Goal: Task Accomplishment & Management: Complete application form

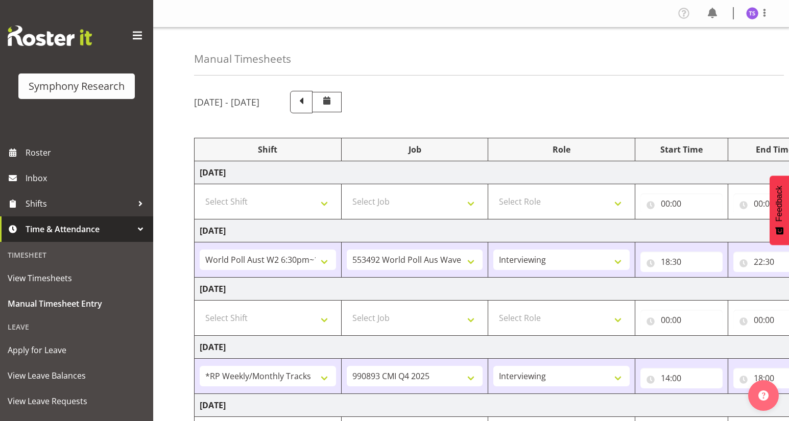
select select "56692"
select select "10499"
select select "47"
select select "2940"
select select "10575"
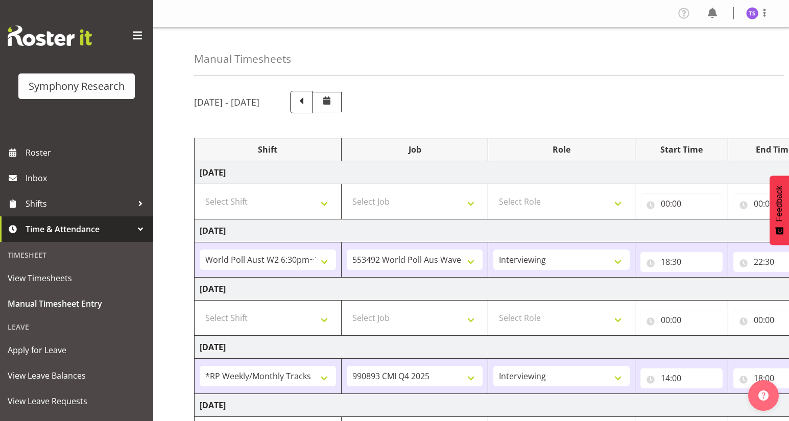
select select "47"
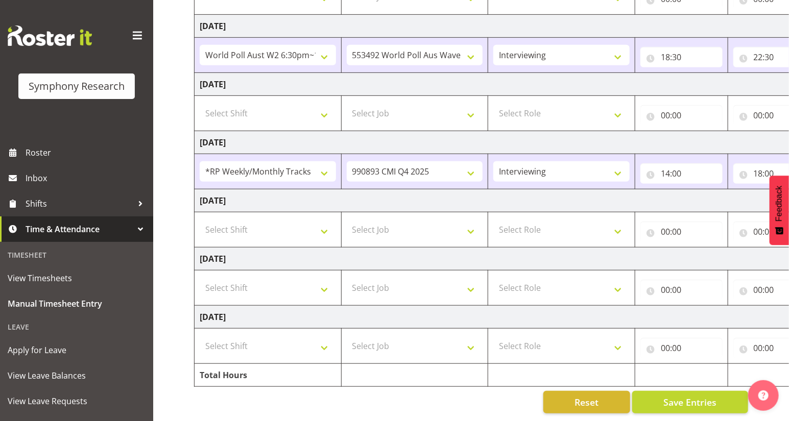
scroll to position [0, 112]
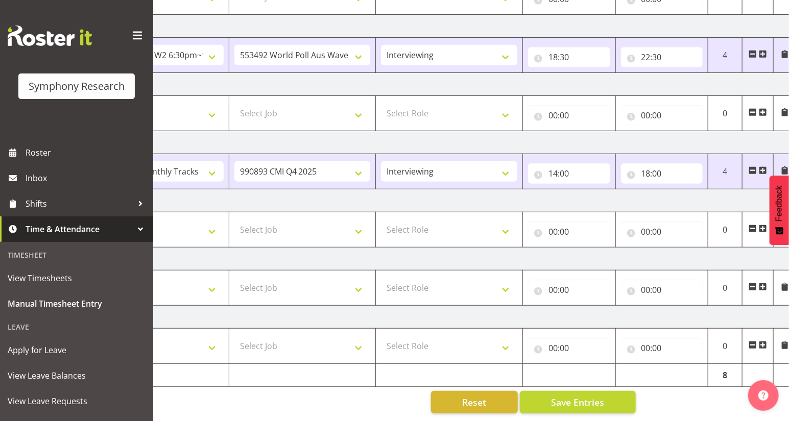
click at [762, 167] on span at bounding box center [763, 171] width 8 height 8
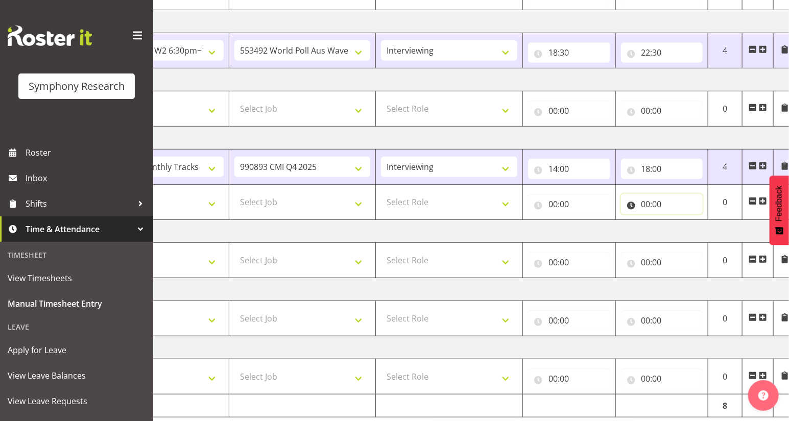
click at [644, 206] on input "00:00" at bounding box center [662, 204] width 82 height 20
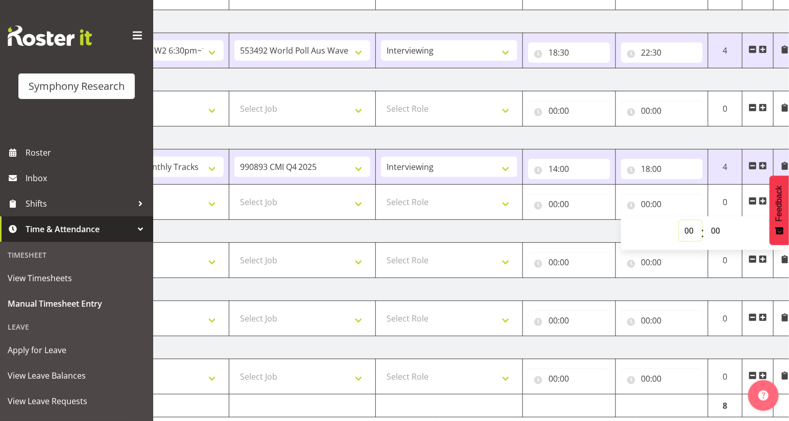
click at [687, 232] on select "00 01 02 03 04 05 06 07 08 09 10 11 12 13 14 15 16 17 18 19 20 21 22 23" at bounding box center [690, 231] width 23 height 20
select select "22"
click at [679, 221] on select "00 01 02 03 04 05 06 07 08 09 10 11 12 13 14 15 16 17 18 19 20 21 22 23" at bounding box center [690, 231] width 23 height 20
type input "22:00"
click at [714, 231] on select "00 01 02 03 04 05 06 07 08 09 10 11 12 13 14 15 16 17 18 19 20 21 22 23 24 25 2…" at bounding box center [717, 231] width 23 height 20
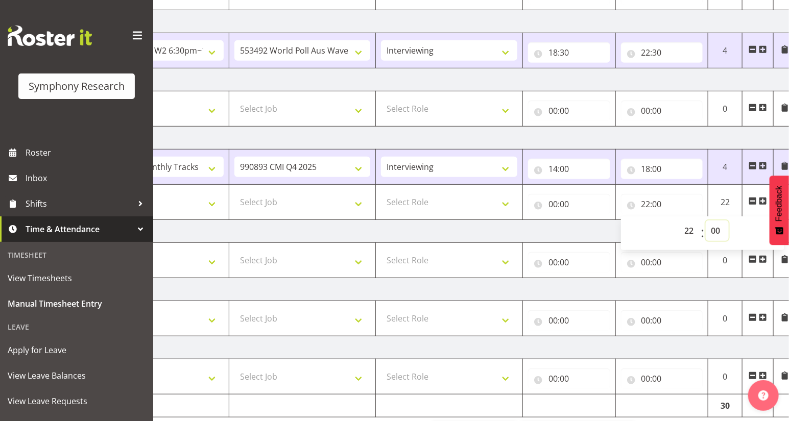
select select "30"
click at [706, 221] on select "00 01 02 03 04 05 06 07 08 09 10 11 12 13 14 15 16 17 18 19 20 21 22 23 24 25 2…" at bounding box center [717, 231] width 23 height 20
type input "22:30"
click at [553, 210] on input "00:00" at bounding box center [569, 204] width 82 height 20
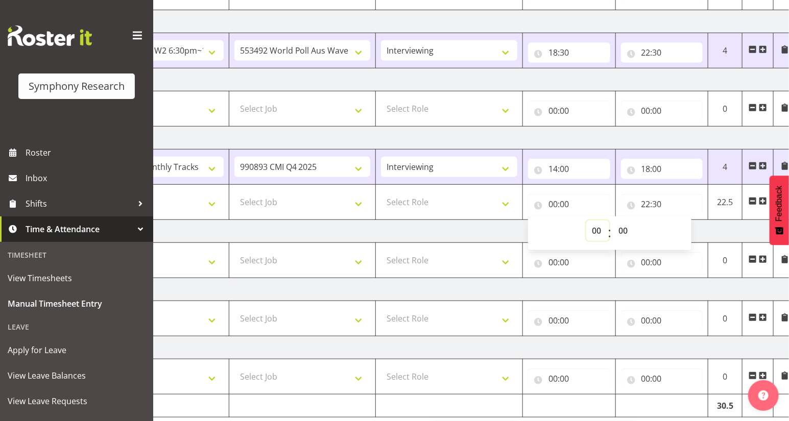
click at [599, 225] on select "00 01 02 03 04 05 06 07 08 09 10 11 12 13 14 15 16 17 18 19 20 21 22 23" at bounding box center [597, 231] width 23 height 20
select select "17"
click at [586, 221] on select "00 01 02 03 04 05 06 07 08 09 10 11 12 13 14 15 16 17 18 19 20 21 22 23" at bounding box center [597, 231] width 23 height 20
type input "17:00"
click at [504, 206] on select "Select Role Briefing Interviewing" at bounding box center [449, 202] width 136 height 20
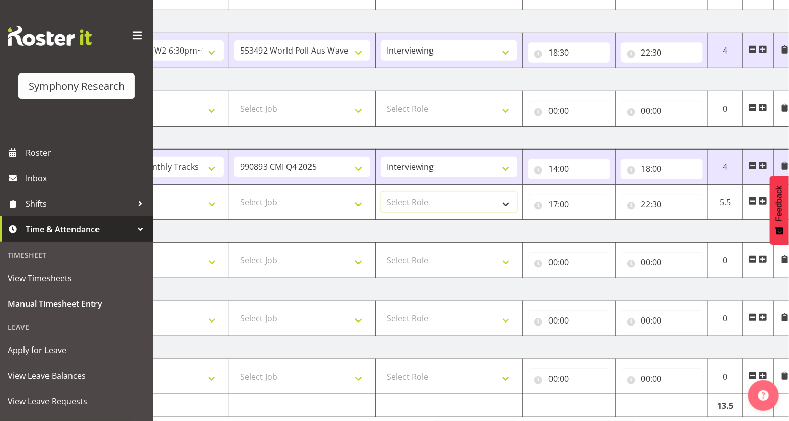
select select "47"
click at [381, 192] on select "Select Role Briefing Interviewing" at bounding box center [449, 202] width 136 height 20
click at [356, 203] on select "Select Job 550060 IF Admin 553492 World Poll Aus Wave 2 Main 2025 553493 World …" at bounding box center [302, 202] width 136 height 20
select select "10499"
click at [234, 192] on select "Select Job 550060 IF Admin 553492 World Poll Aus Wave 2 Main 2025 553493 World …" at bounding box center [302, 202] width 136 height 20
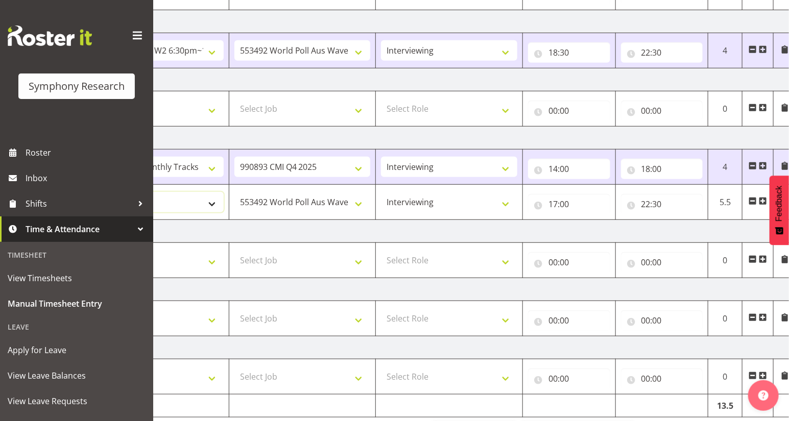
click at [210, 202] on select "Select Shift !!Weekend Residential (Roster IT Shift Label) *Business 9/10am ~ 4…" at bounding box center [155, 202] width 136 height 20
select select "56692"
click at [87, 192] on select "Select Shift !!Weekend Residential (Roster IT Shift Label) *Business 9/10am ~ 4…" at bounding box center [155, 202] width 136 height 20
click at [211, 169] on select "!!Weekend Residential (Roster IT Shift Label) *Business 9/10am ~ 4:30pm *Busine…" at bounding box center [155, 167] width 136 height 20
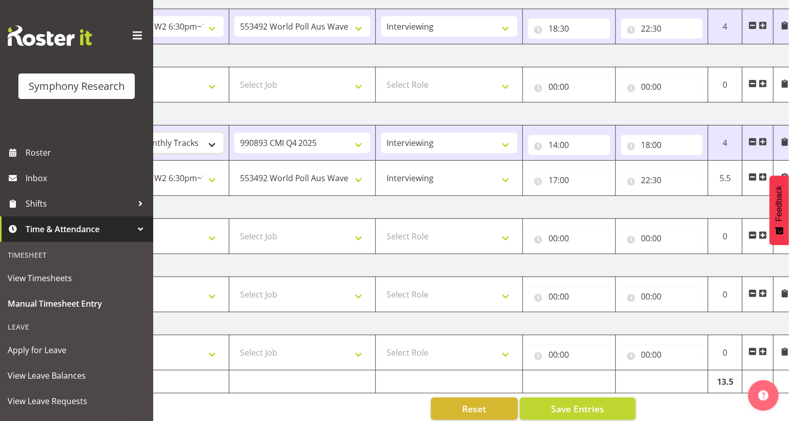
scroll to position [245, 0]
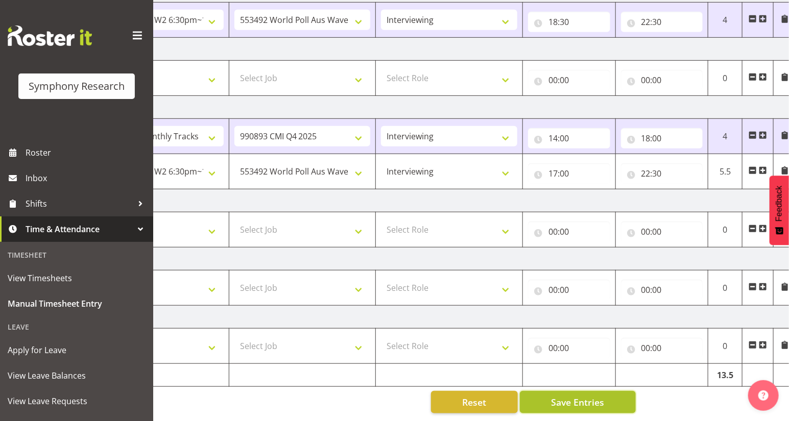
click at [594, 396] on span "Save Entries" at bounding box center [577, 402] width 53 height 13
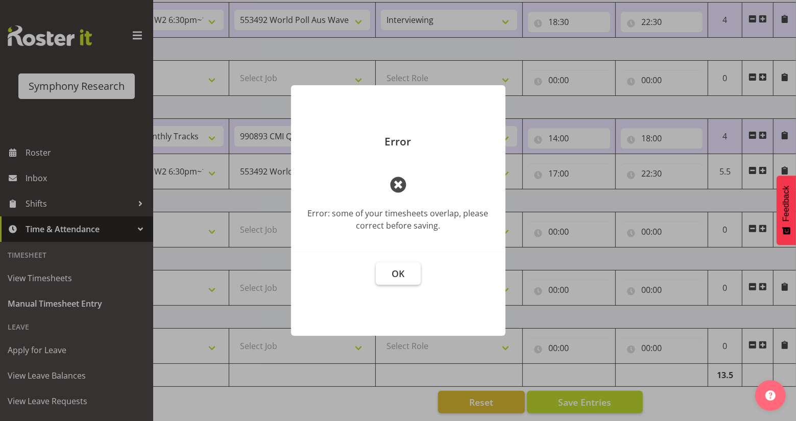
click at [393, 271] on span "OK" at bounding box center [398, 274] width 13 height 12
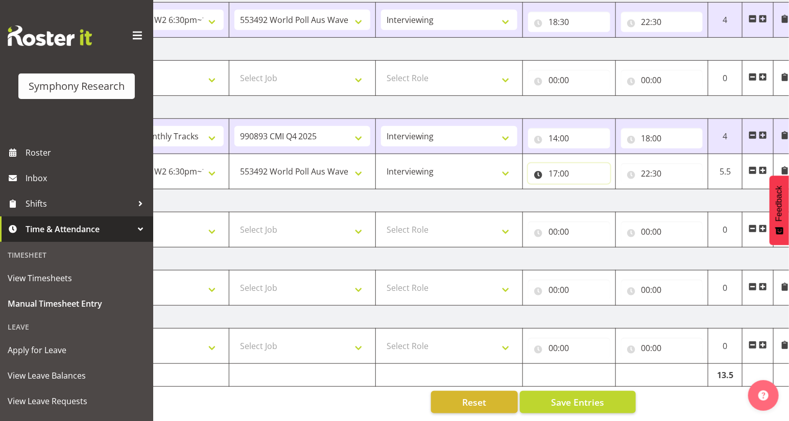
click at [554, 170] on input "17:00" at bounding box center [569, 173] width 82 height 20
click at [594, 198] on select "00 01 02 03 04 05 06 07 08 09 10 11 12 13 14 15 16 17 18 19 20 21 22 23" at bounding box center [597, 200] width 23 height 20
select select "18"
click at [586, 190] on select "00 01 02 03 04 05 06 07 08 09 10 11 12 13 14 15 16 17 18 19 20 21 22 23" at bounding box center [597, 200] width 23 height 20
type input "18:00"
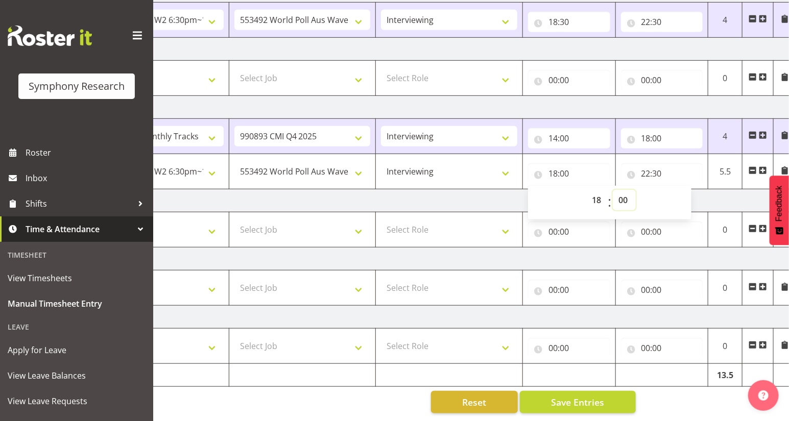
click at [621, 195] on select "00 01 02 03 04 05 06 07 08 09 10 11 12 13 14 15 16 17 18 19 20 21 22 23 24 25 2…" at bounding box center [624, 200] width 23 height 20
select select "30"
click at [613, 190] on select "00 01 02 03 04 05 06 07 08 09 10 11 12 13 14 15 16 17 18 19 20 21 22 23 24 25 2…" at bounding box center [624, 200] width 23 height 20
type input "18:30"
click at [579, 396] on span "Save Entries" at bounding box center [577, 402] width 53 height 13
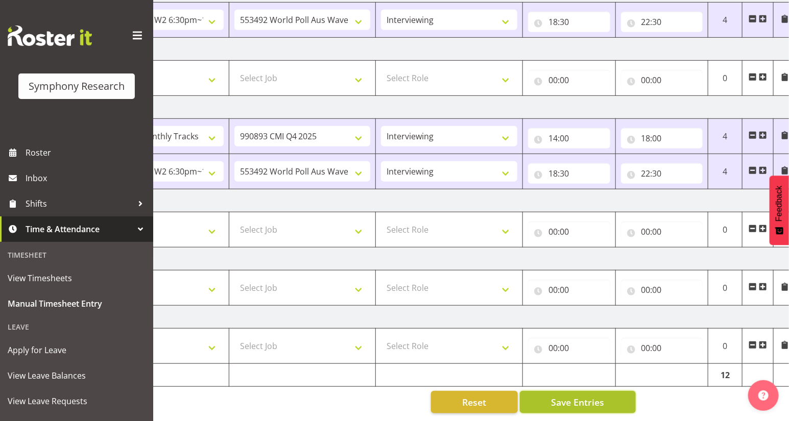
click at [561, 396] on span "Save Entries" at bounding box center [577, 402] width 53 height 13
